Goal: Contribute content

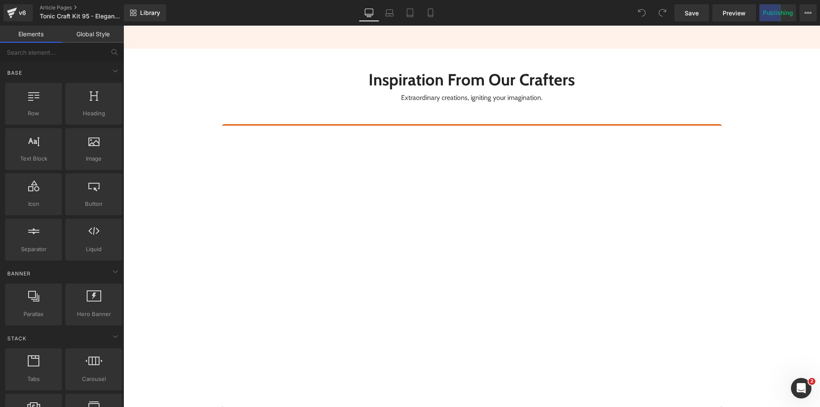
scroll to position [2904, 0]
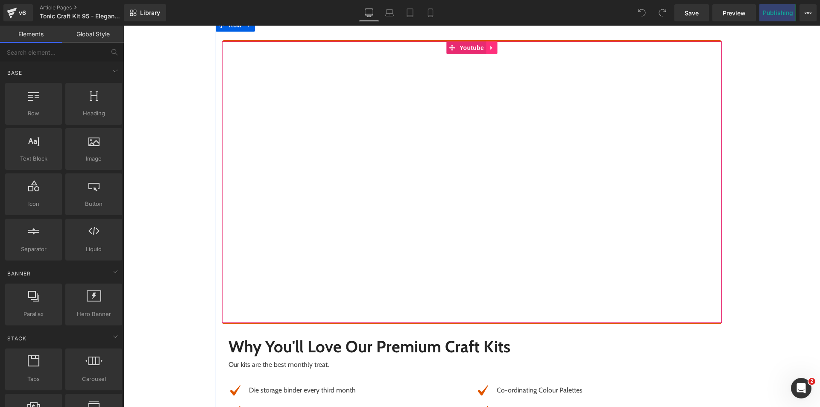
click at [490, 49] on icon at bounding box center [491, 48] width 2 height 4
click at [494, 49] on icon at bounding box center [497, 48] width 6 height 6
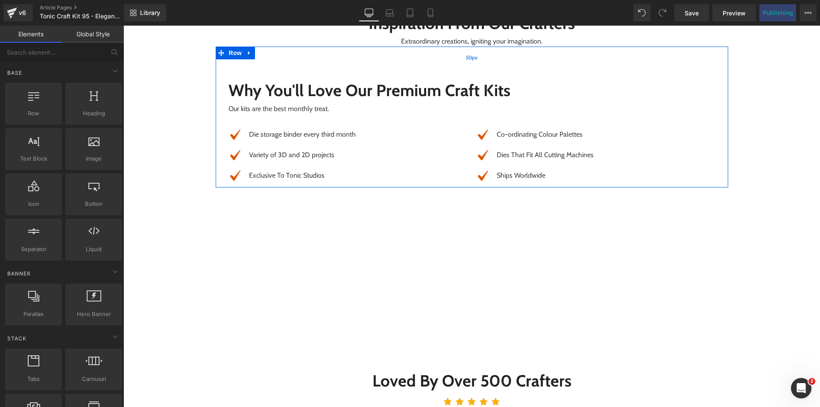
scroll to position [2445, 0]
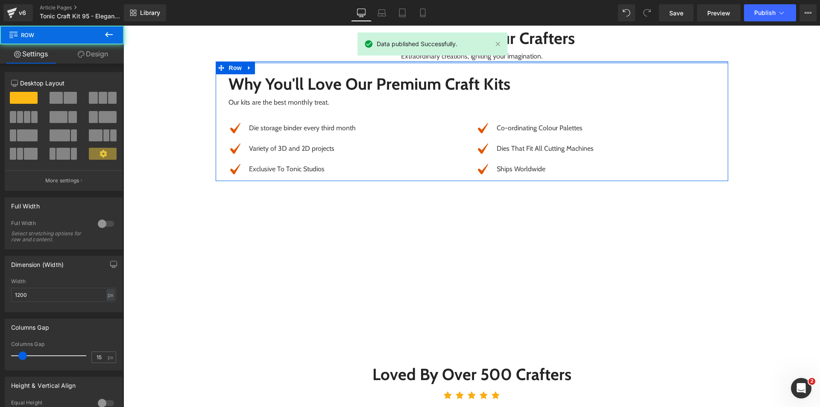
drag, startPoint x: 400, startPoint y: 81, endPoint x: 566, endPoint y: 65, distance: 166.9
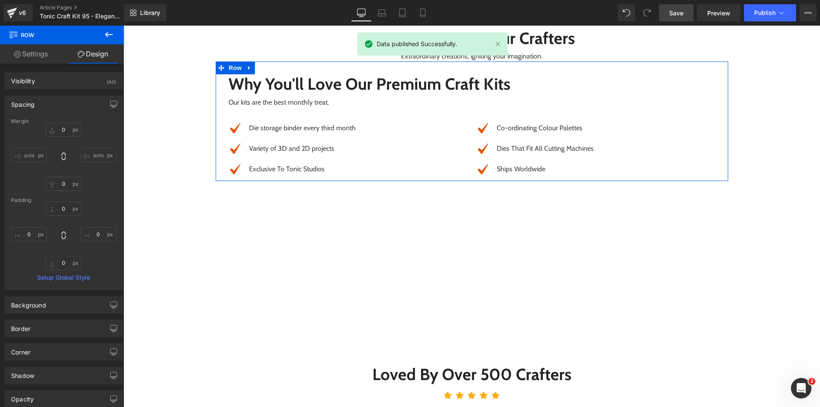
click at [681, 12] on span "Save" at bounding box center [676, 13] width 14 height 9
click at [778, 17] on icon at bounding box center [781, 13] width 9 height 9
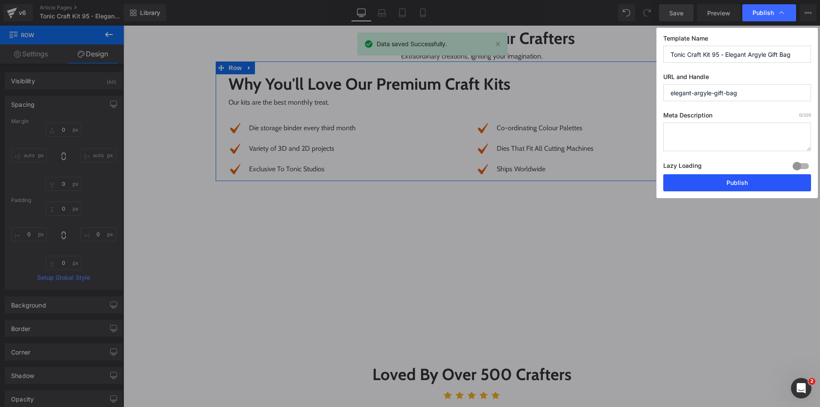
click at [759, 179] on button "Publish" at bounding box center [737, 182] width 148 height 17
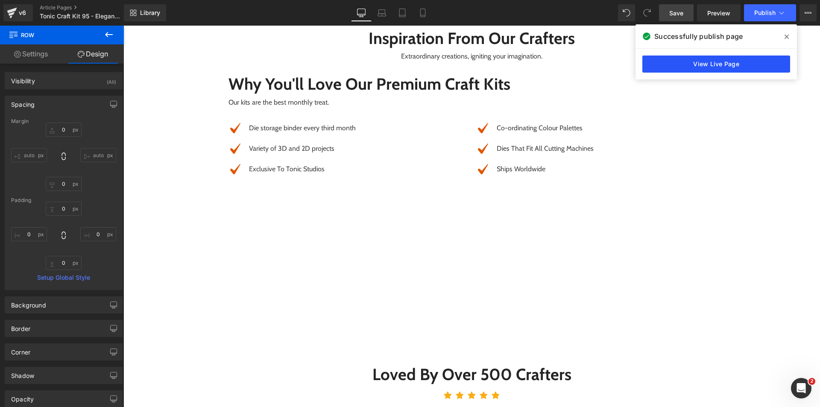
click at [709, 67] on link "View Live Page" at bounding box center [716, 64] width 148 height 17
